Goal: Go to known website: Go to known website

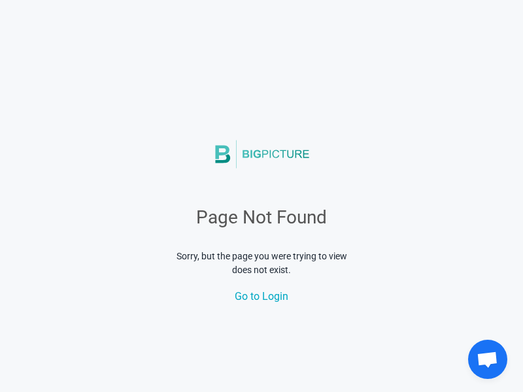
click at [262, 296] on span "Go to Login" at bounding box center [262, 296] width 54 height 12
